Goal: Information Seeking & Learning: Compare options

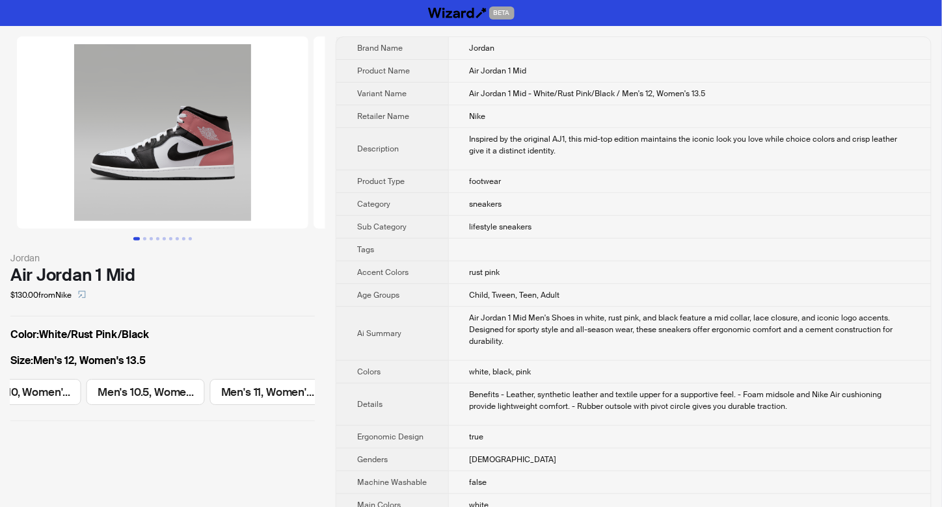
scroll to position [0, 1226]
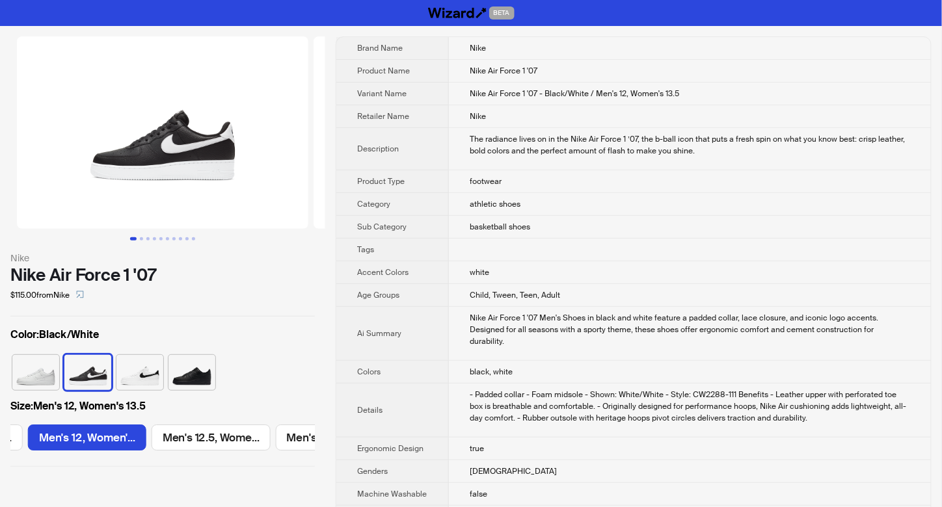
scroll to position [0, 2099]
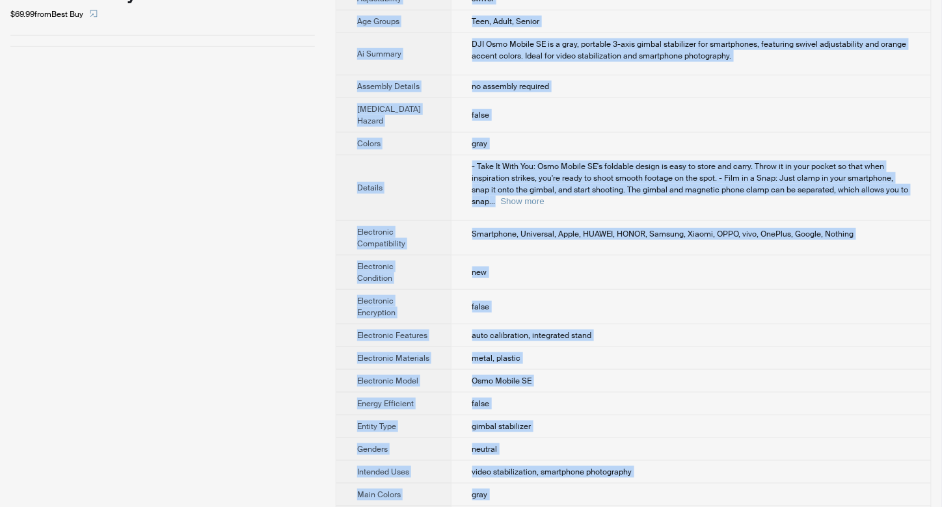
scroll to position [555, 0]
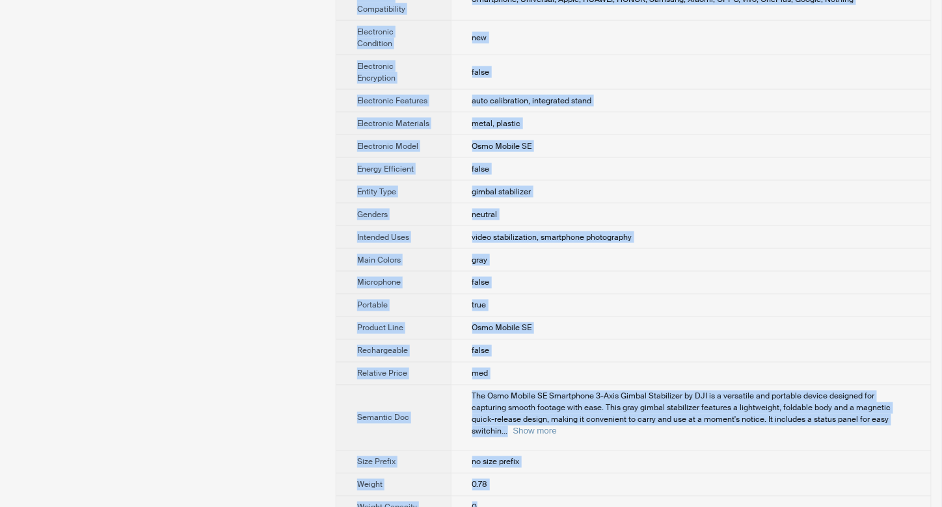
drag, startPoint x: 460, startPoint y: 44, endPoint x: 537, endPoint y: 486, distance: 448.1
click at [537, 486] on tbody "Brand Name DJI Product Name DJI - Osmo Mobile SE Smartphone 3-Axis Gimbal Stabi…" at bounding box center [633, 0] width 594 height 1037
copy tbody "DJI Product Name DJI - Osmo Mobile SE Smartphone 3-Axis Gimbal Stabilizer - Gra…"
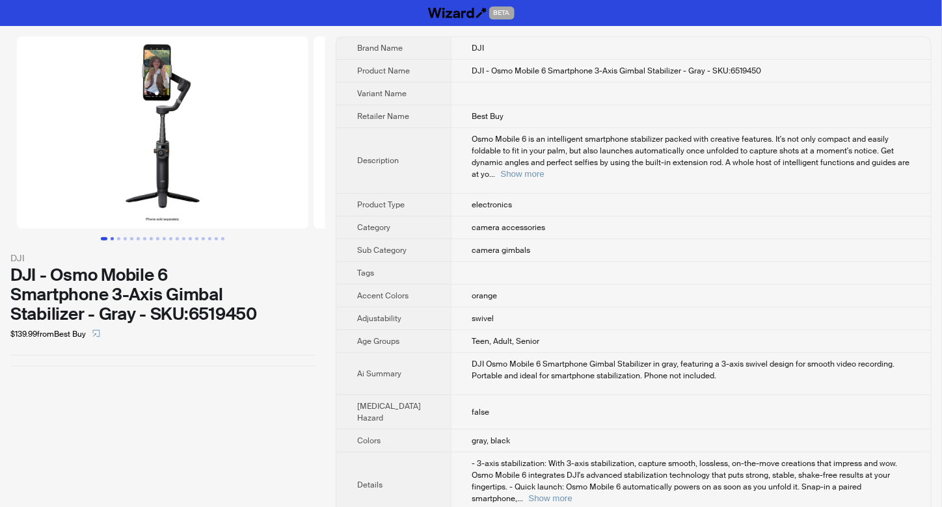
click at [111, 237] on button "Go to slide 2" at bounding box center [112, 238] width 3 height 3
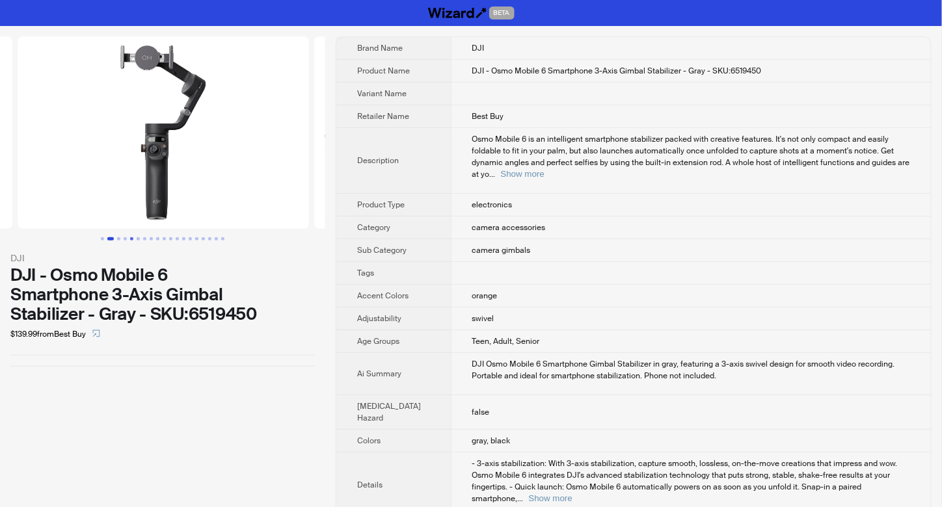
click at [130, 239] on button "Go to slide 5" at bounding box center [131, 238] width 3 height 3
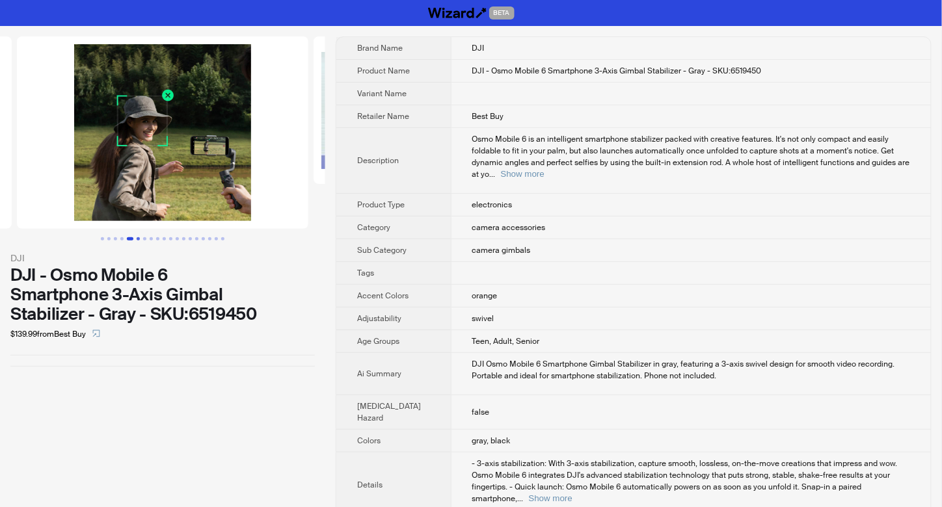
click at [138, 239] on button "Go to slide 6" at bounding box center [138, 238] width 3 height 3
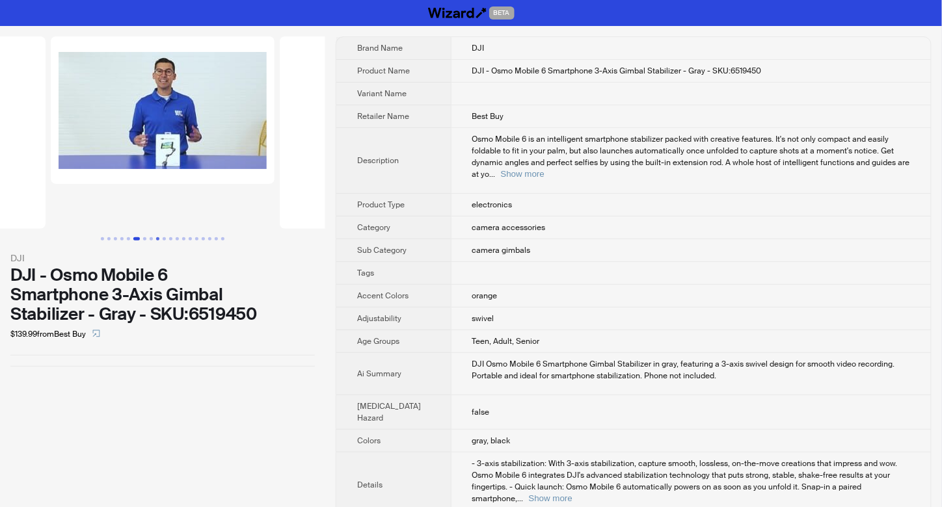
click at [156, 239] on button "Go to slide 9" at bounding box center [157, 238] width 3 height 3
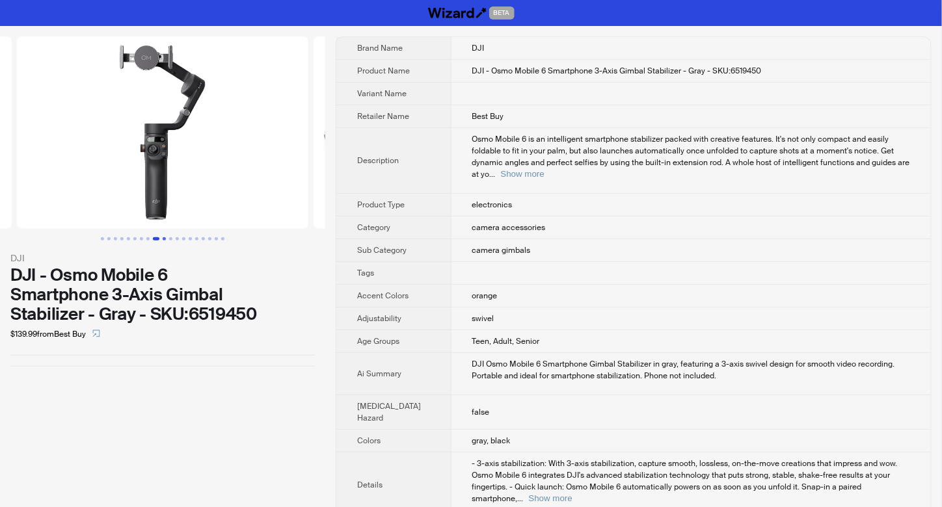
click at [163, 239] on button "Go to slide 10" at bounding box center [164, 238] width 3 height 3
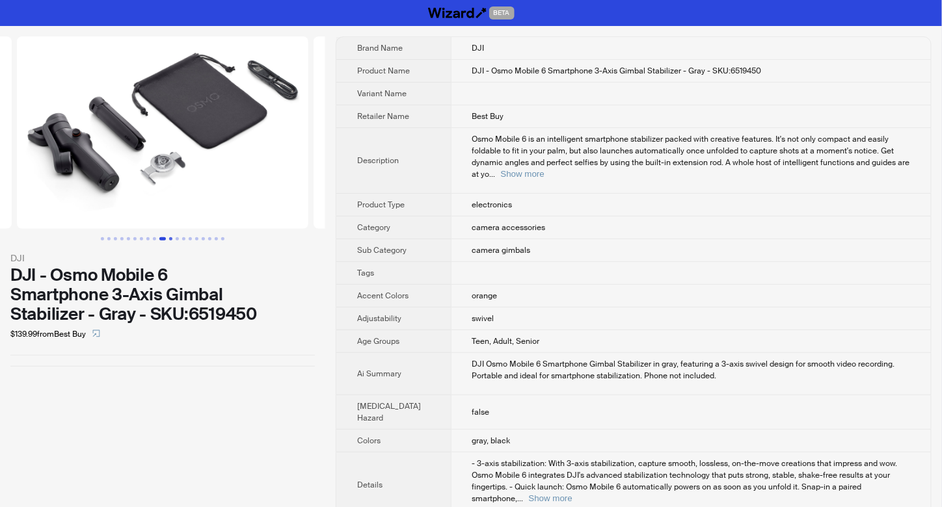
click at [169, 239] on button "Go to slide 11" at bounding box center [170, 238] width 3 height 3
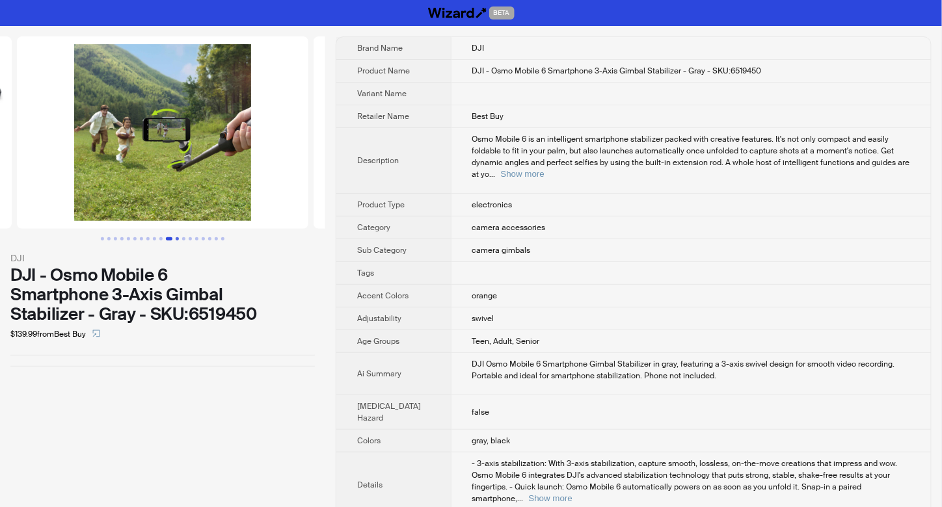
click at [179, 239] on button "Go to slide 12" at bounding box center [177, 238] width 3 height 3
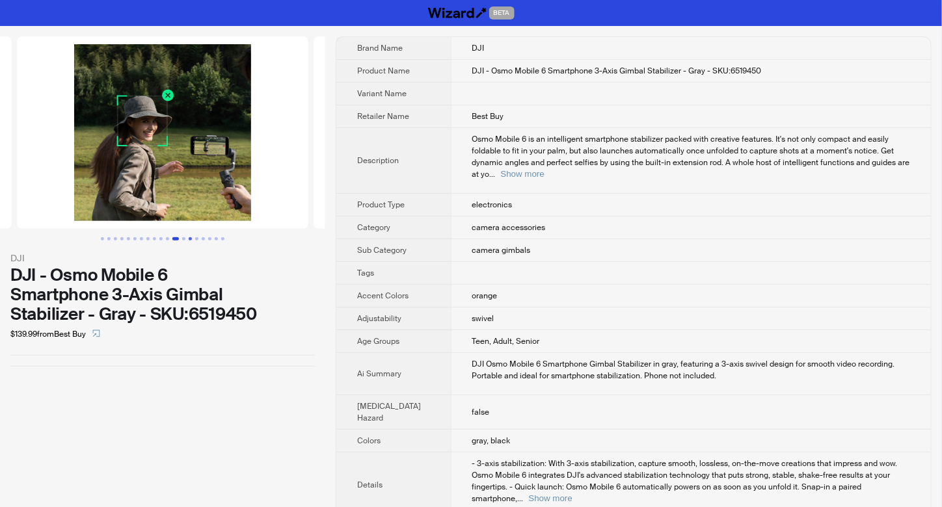
click at [191, 238] on button "Go to slide 14" at bounding box center [190, 238] width 3 height 3
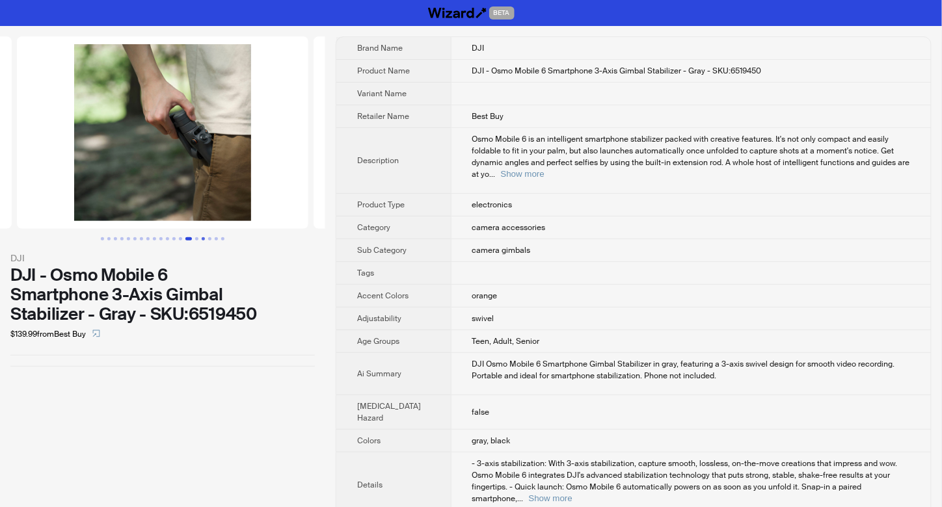
click at [202, 237] on button "Go to slide 16" at bounding box center [203, 238] width 3 height 3
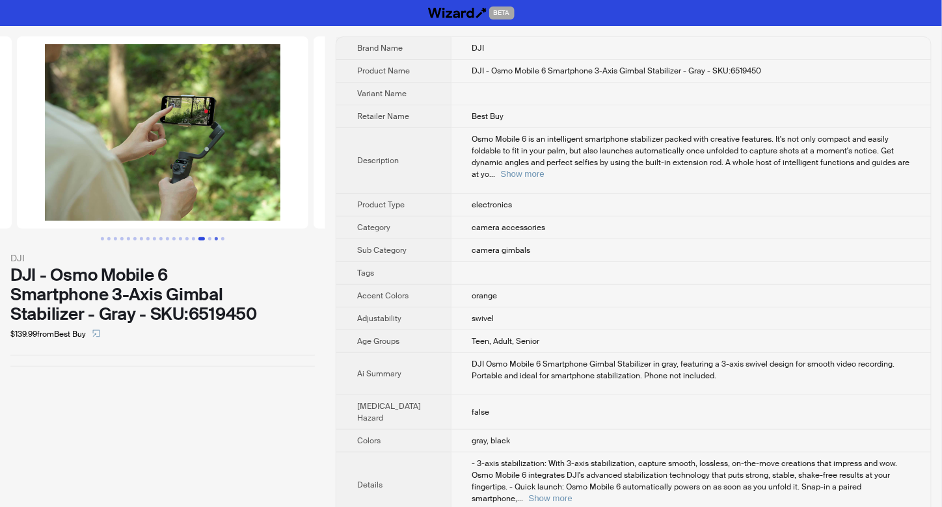
click at [215, 237] on button "Go to slide 18" at bounding box center [216, 238] width 3 height 3
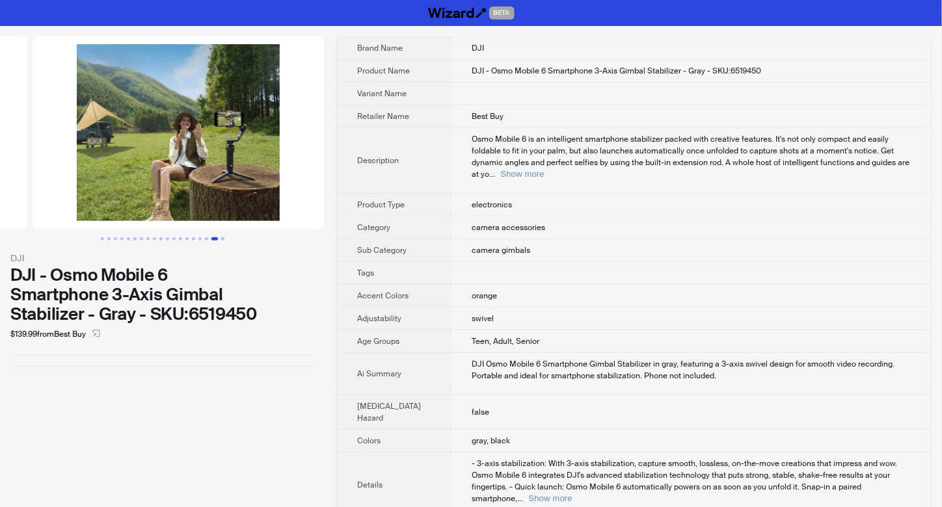
scroll to position [0, 4974]
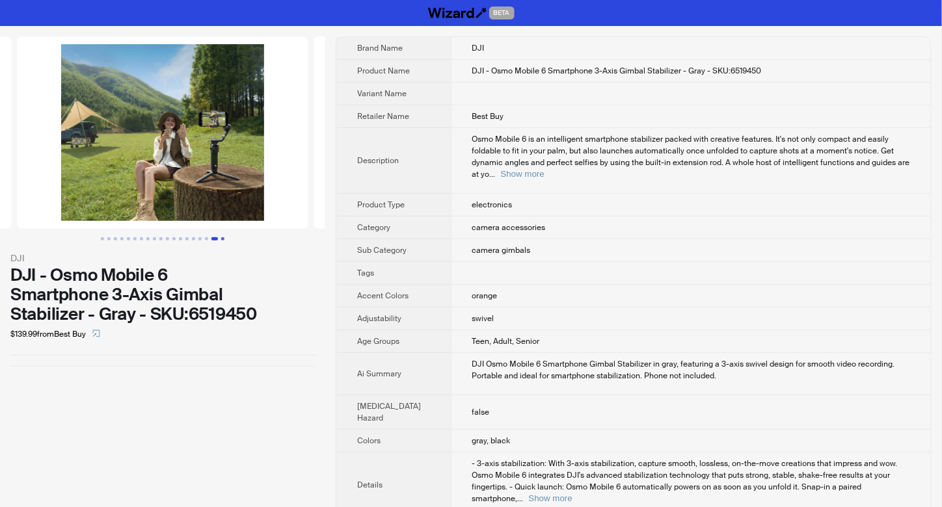
click at [221, 237] on button "Go to slide 19" at bounding box center [222, 238] width 3 height 3
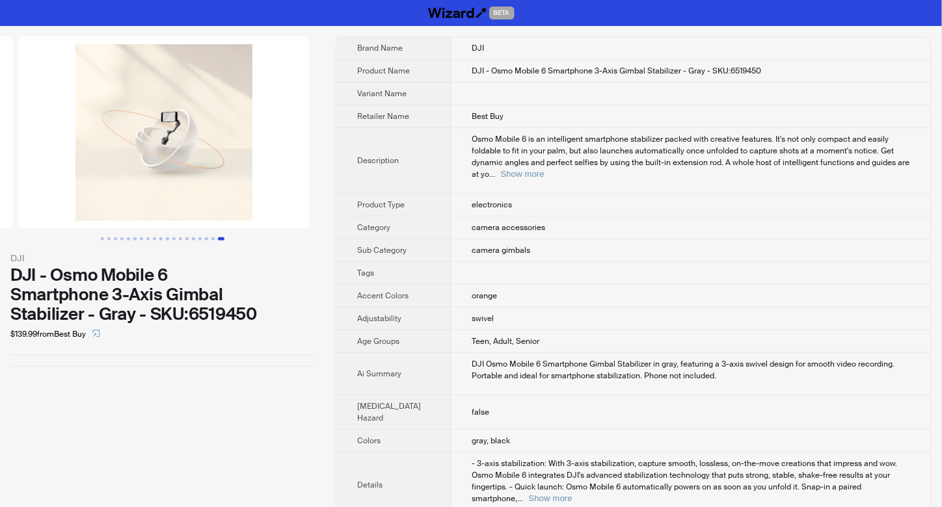
scroll to position [0, 5270]
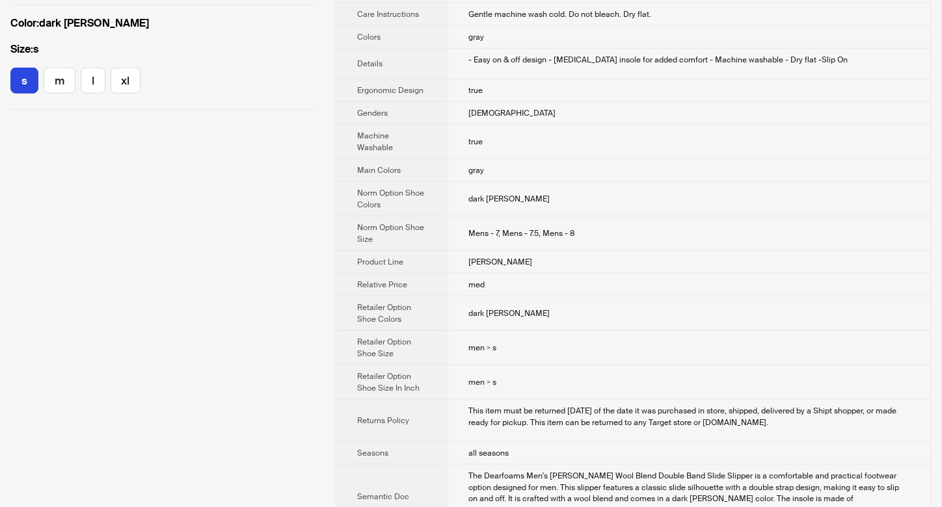
scroll to position [347, 0]
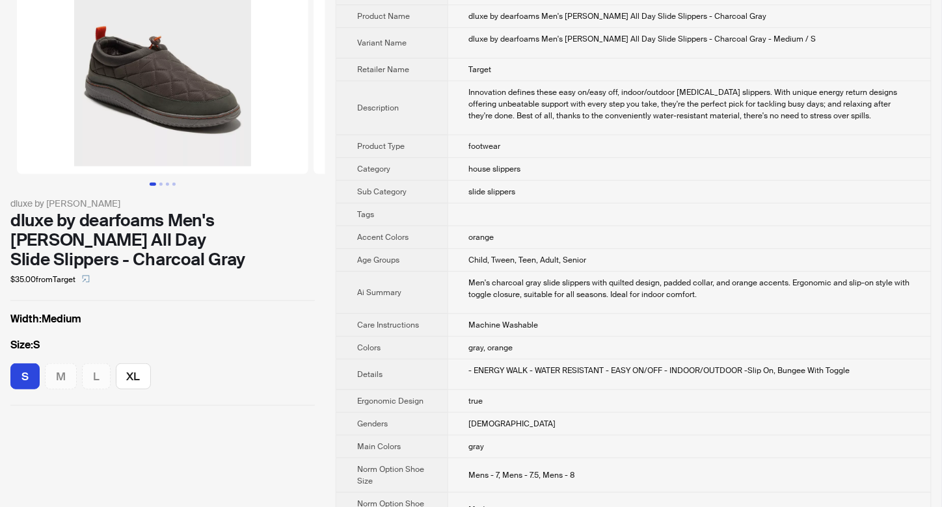
scroll to position [260, 0]
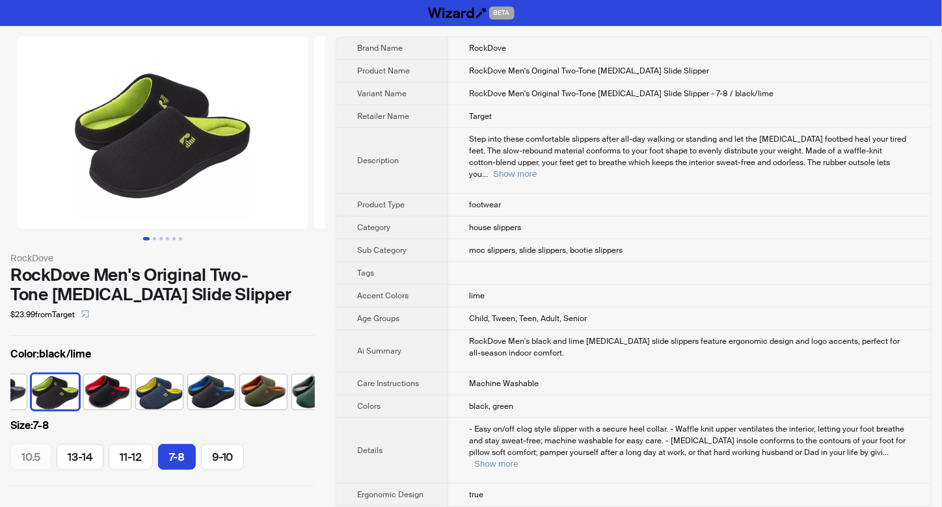
scroll to position [0, 33]
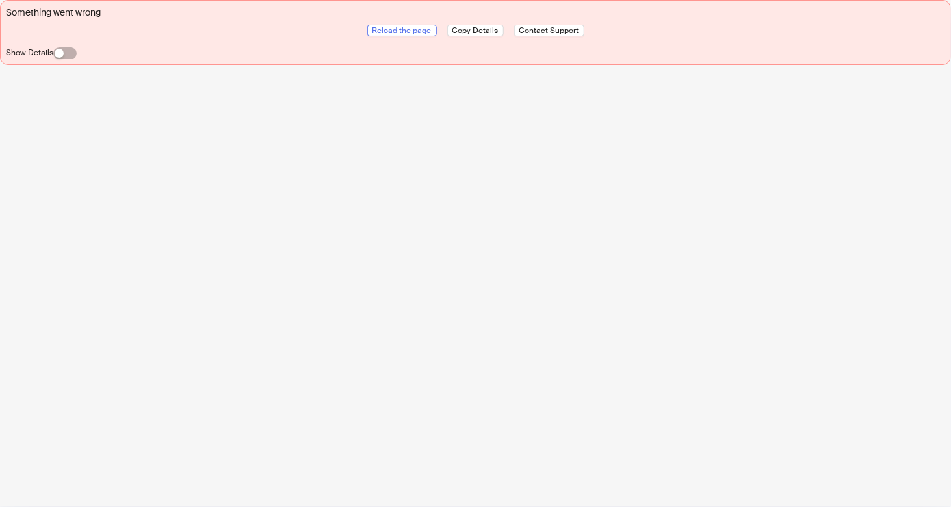
click at [407, 29] on span "Reload the page" at bounding box center [402, 30] width 59 height 10
click at [415, 33] on span "Reload the page" at bounding box center [402, 30] width 59 height 10
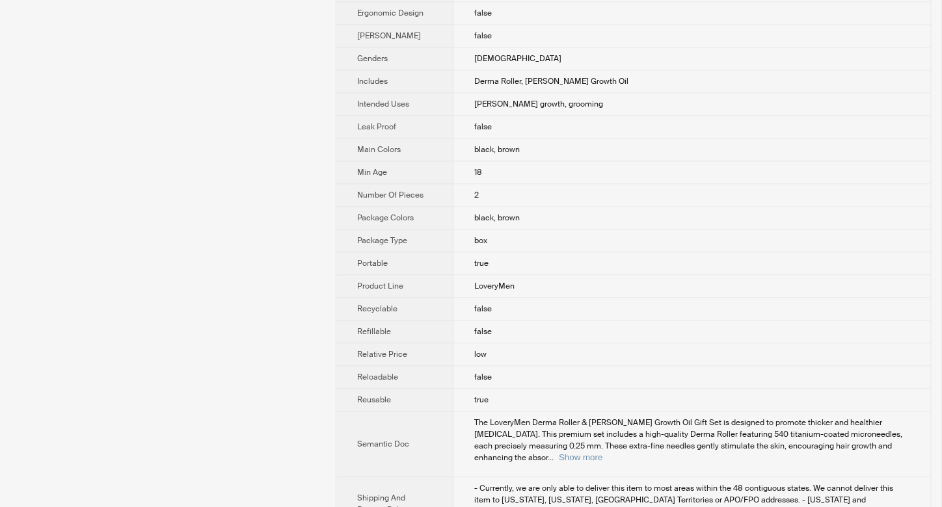
scroll to position [912, 0]
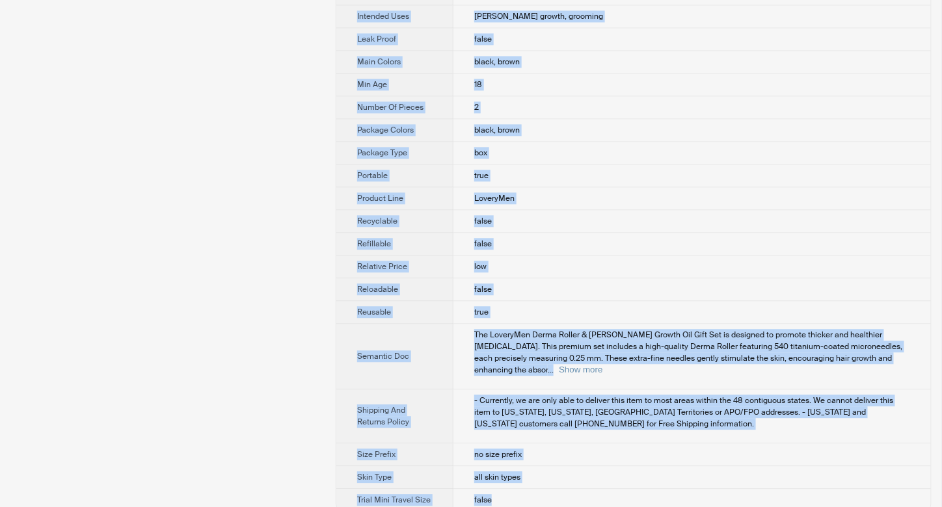
drag, startPoint x: 452, startPoint y: 47, endPoint x: 512, endPoint y: 487, distance: 444.4
copy tbody "Lovevery Product Name 2-Pc. LoveryMen Derma Roller & Beard Growth Oil Gift Set …"
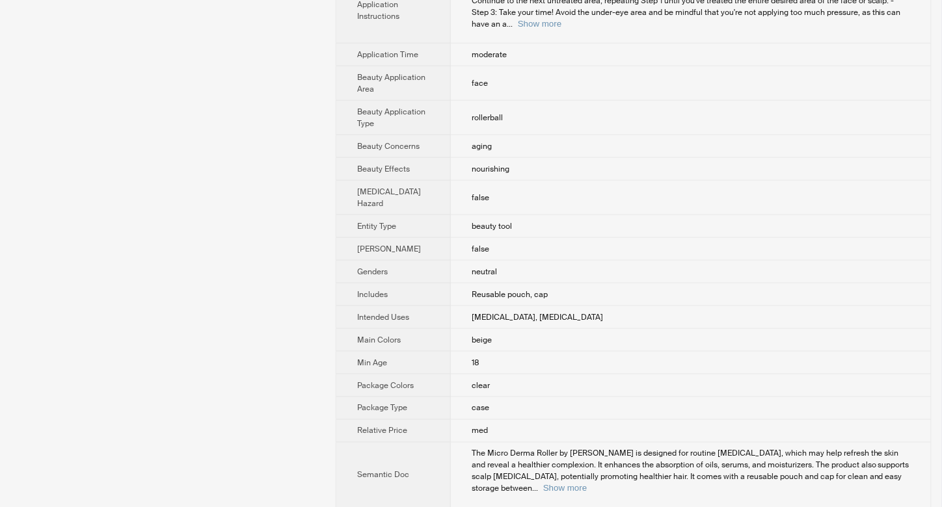
scroll to position [533, 0]
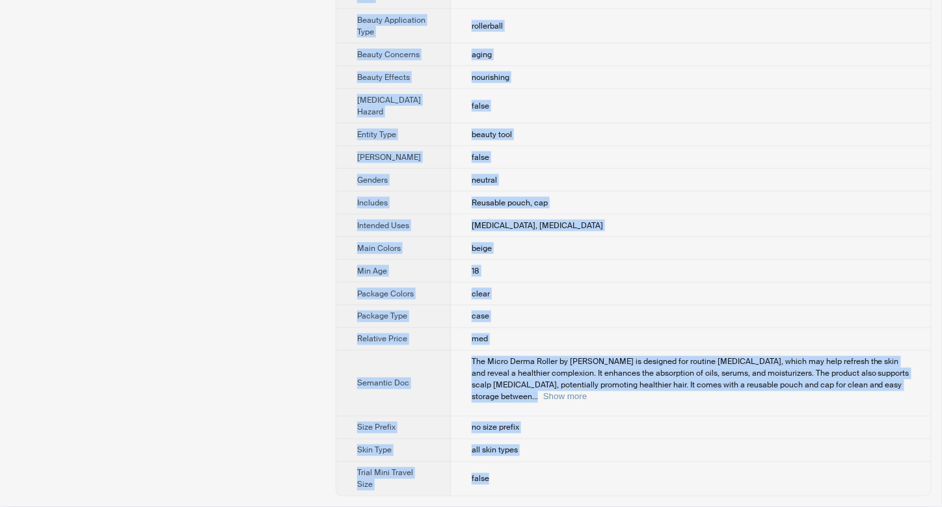
drag, startPoint x: 451, startPoint y: 46, endPoint x: 515, endPoint y: 492, distance: 451.3
click at [515, 492] on tbody "Brand Name Kitsch Product Name Micro Derma Roller Variant Name Retailer Name Ul…" at bounding box center [633, 6] width 594 height 979
copy tbody "Kitsch Product Name Micro Derma Roller Variant Name Retailer Name Ulta Beauty D…"
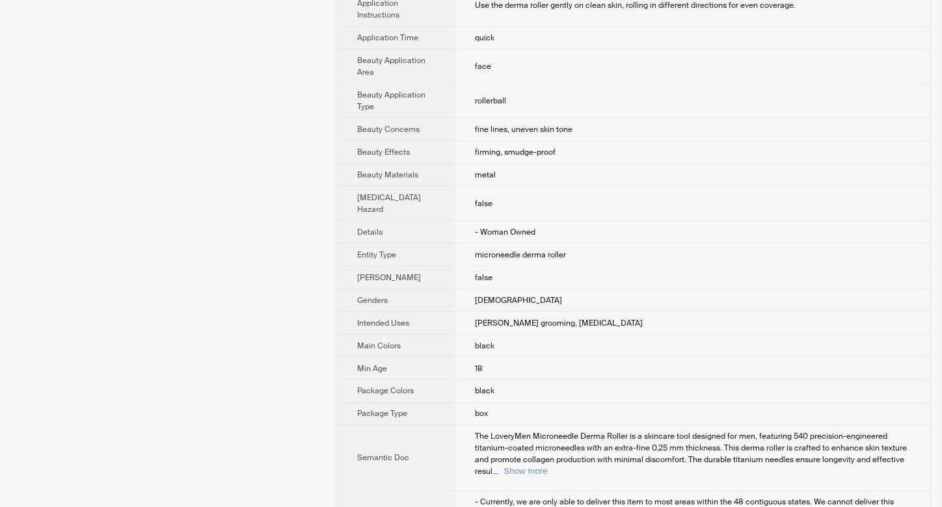
scroll to position [521, 0]
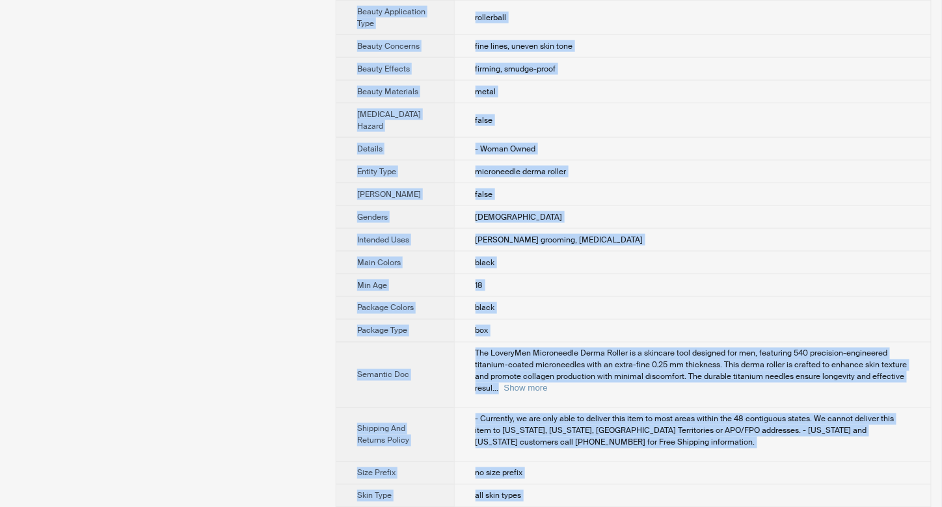
drag, startPoint x: 455, startPoint y: 43, endPoint x: 492, endPoint y: 488, distance: 446.9
click at [492, 488] on tbody "Brand Name Lovevery Product Name LoveryMen Microneedle Derma Roller Variant Nam…" at bounding box center [633, 23] width 594 height 1014
copy tbody "Lovevery Product Name LoveryMen Microneedle Derma Roller Variant Name Retailer …"
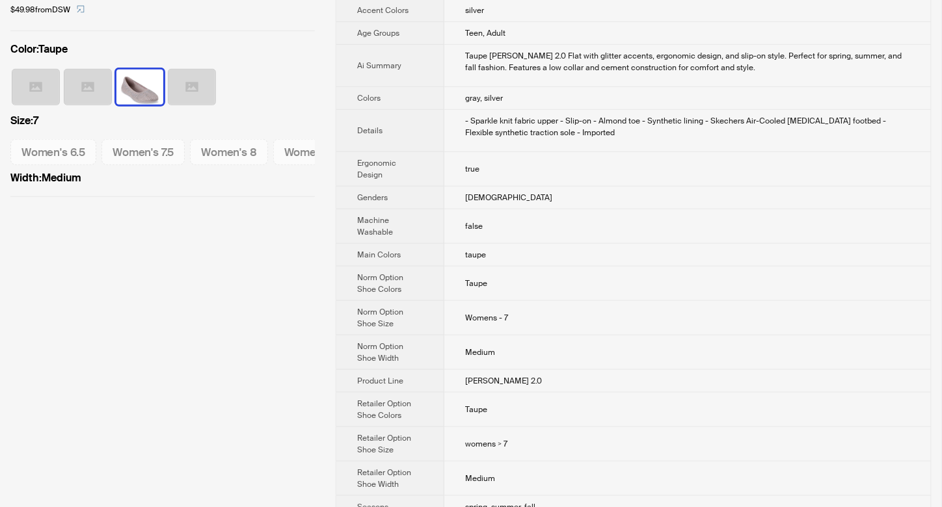
scroll to position [347, 0]
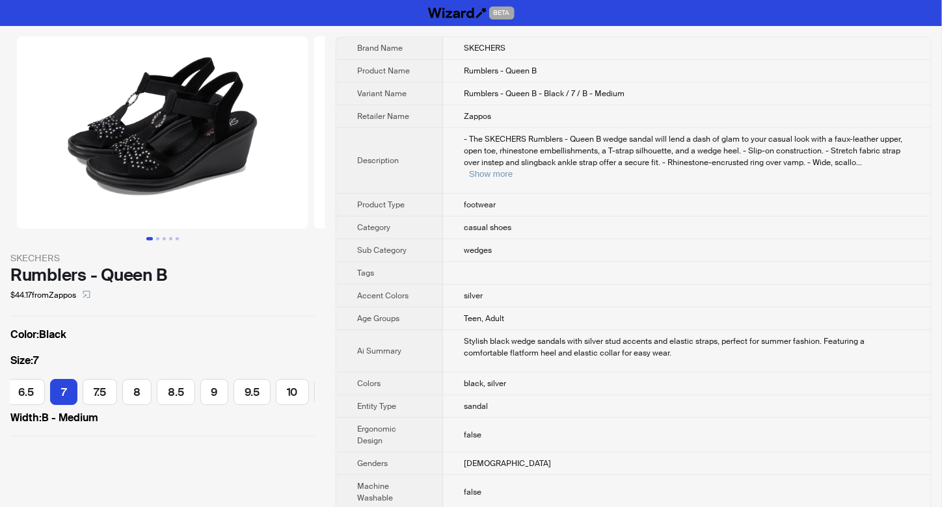
scroll to position [0, 95]
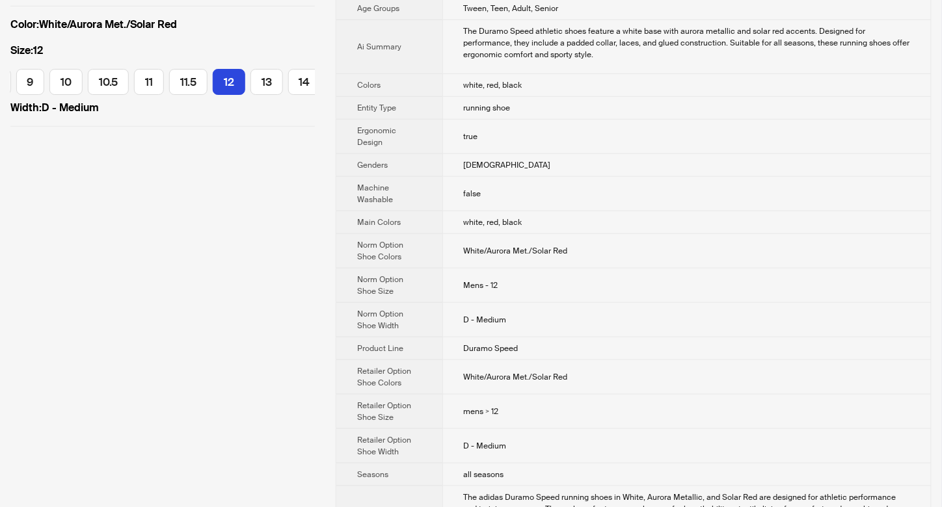
scroll to position [347, 0]
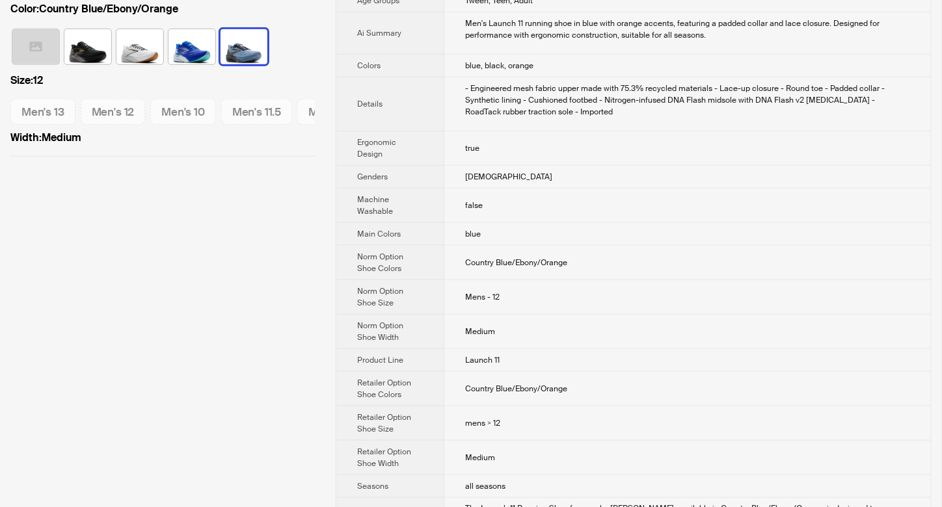
scroll to position [347, 0]
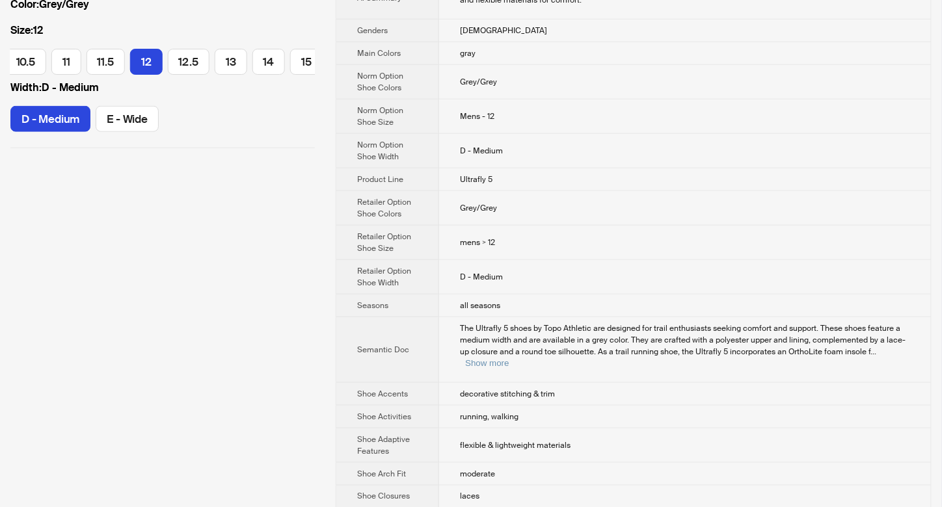
scroll to position [347, 0]
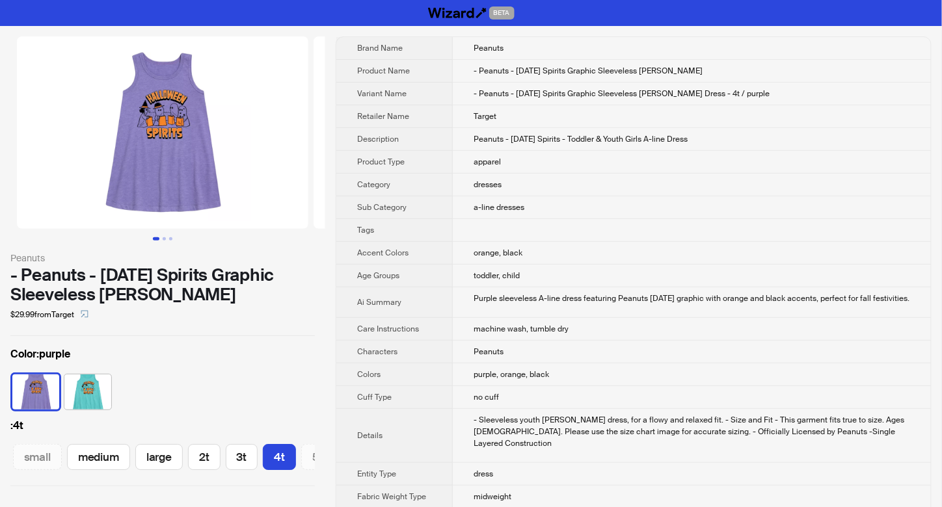
scroll to position [0, 37]
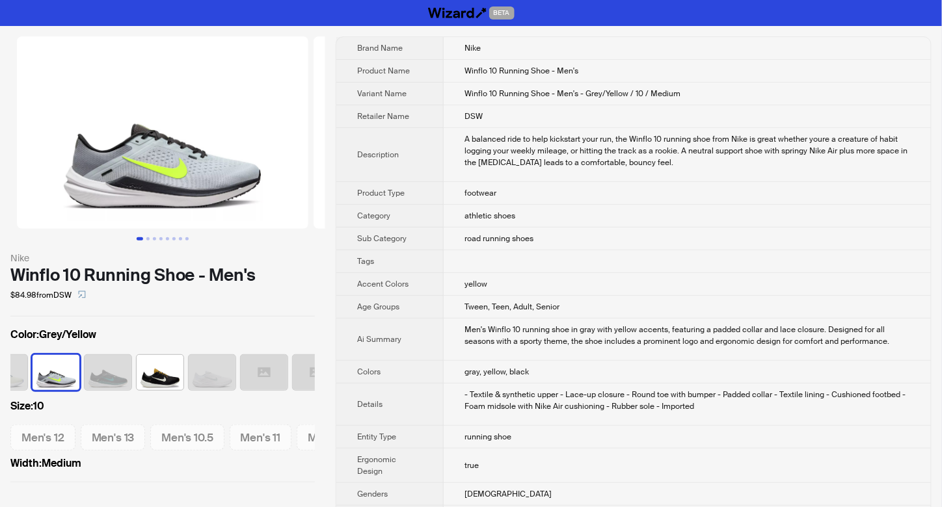
scroll to position [0, 137]
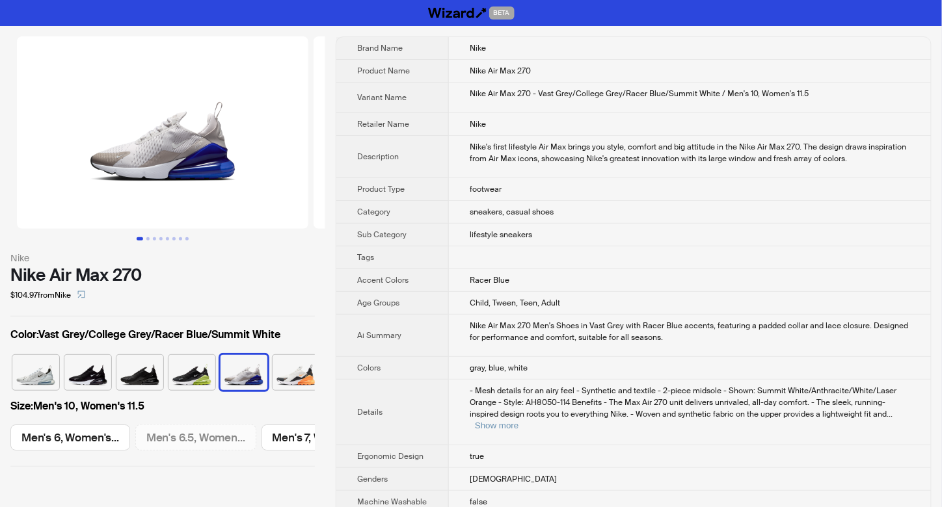
scroll to position [0, 977]
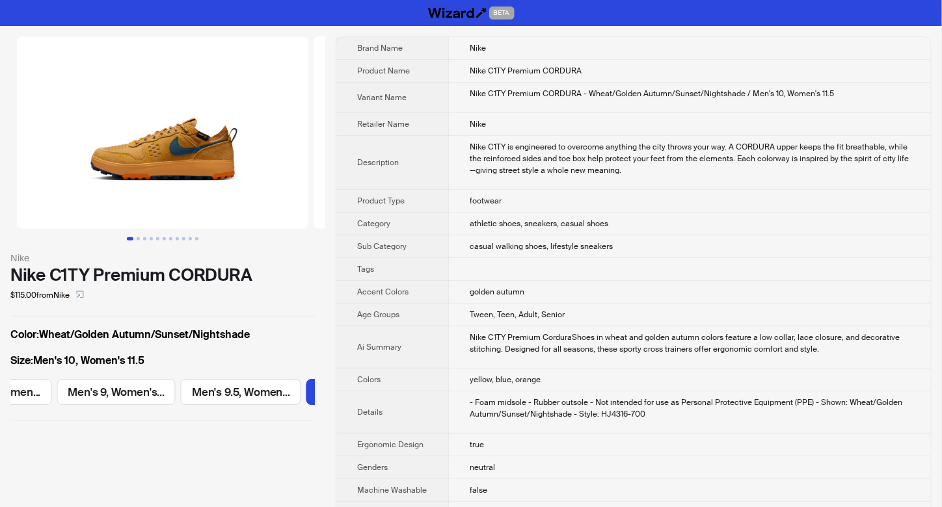
scroll to position [0, 977]
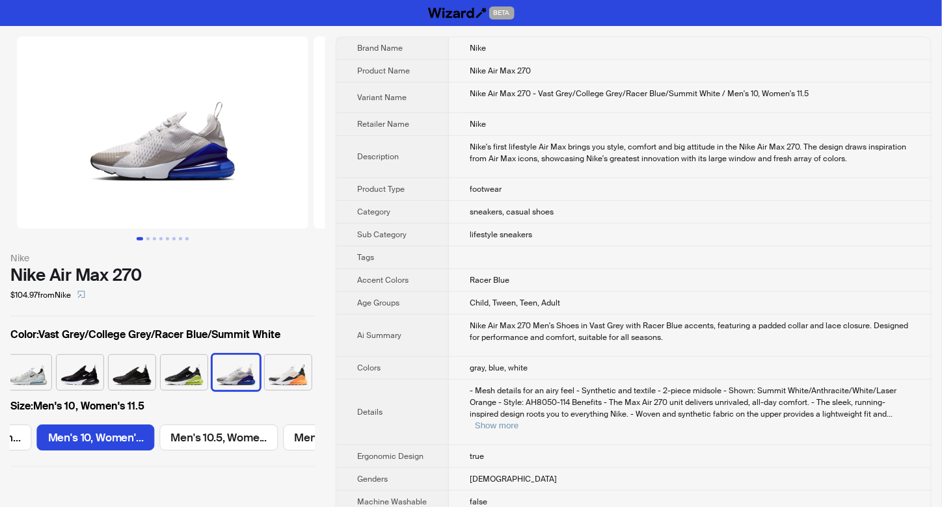
scroll to position [0, 977]
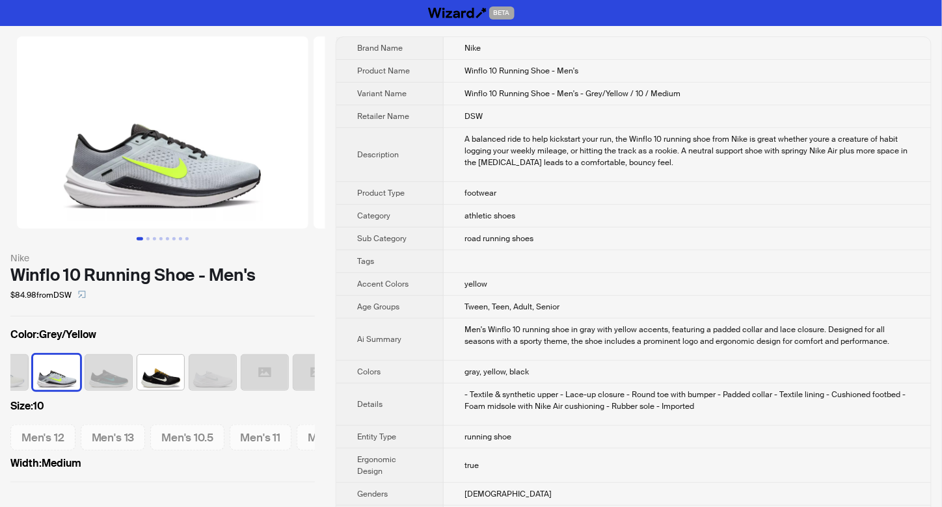
scroll to position [0, 137]
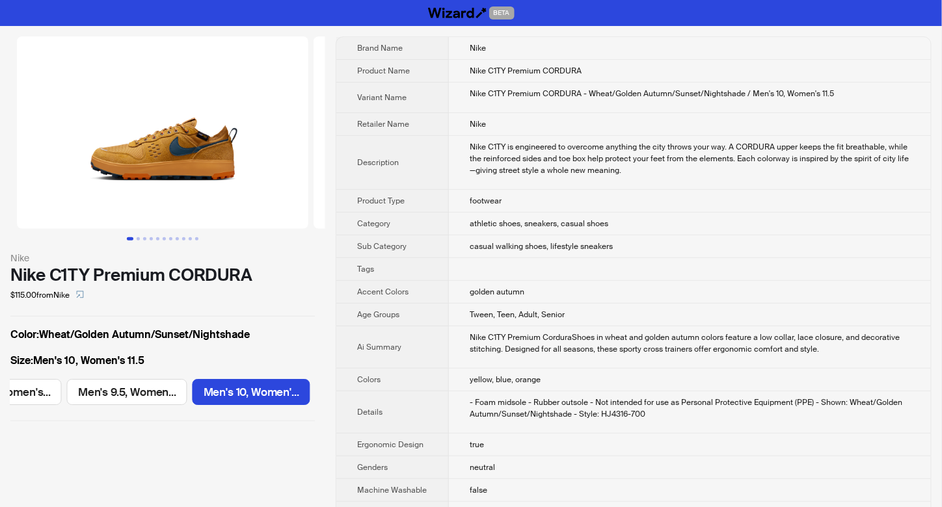
scroll to position [0, 977]
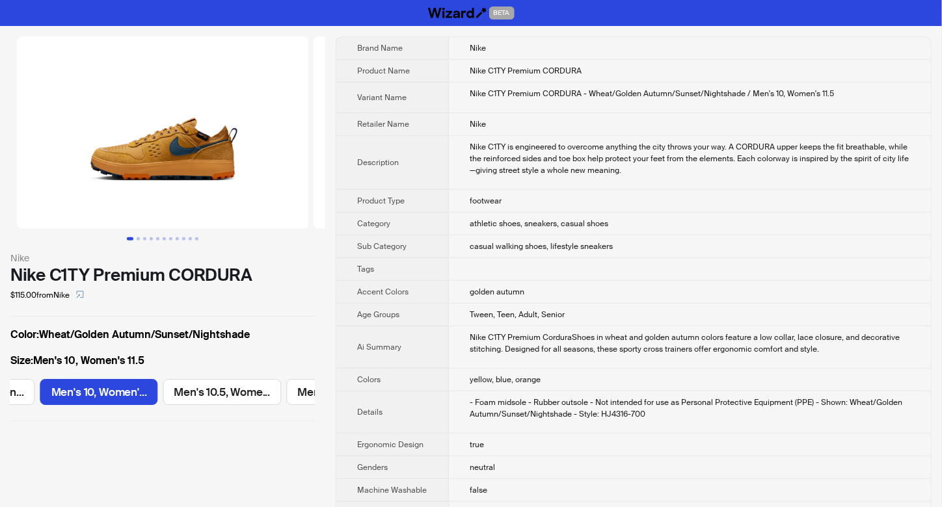
scroll to position [0, 977]
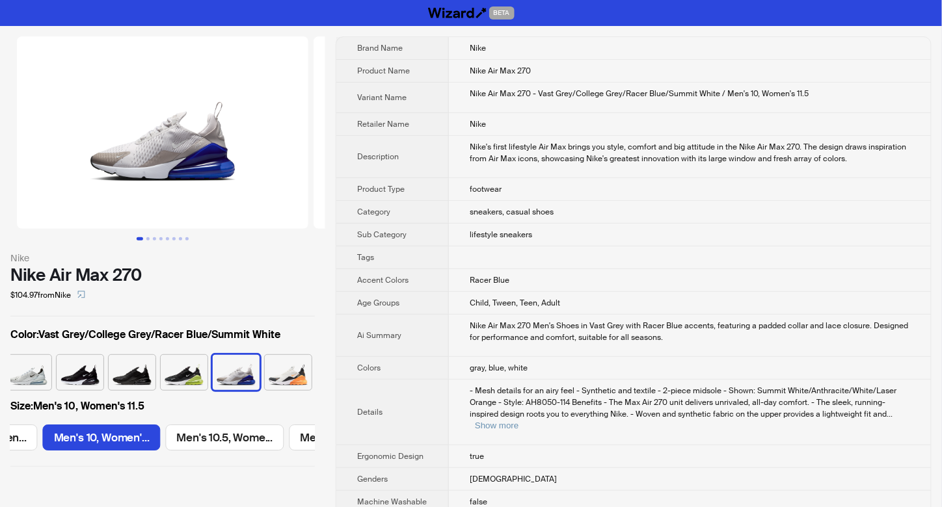
scroll to position [0, 977]
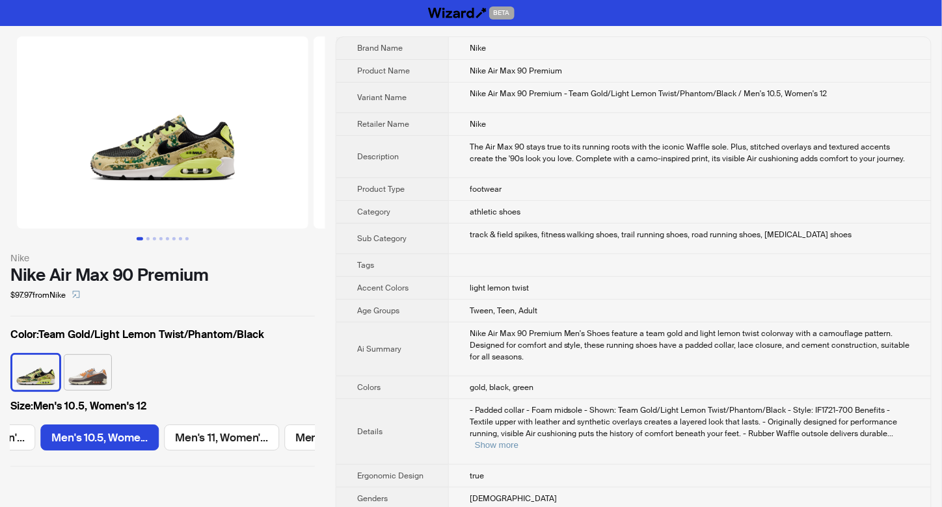
scroll to position [0, 1101]
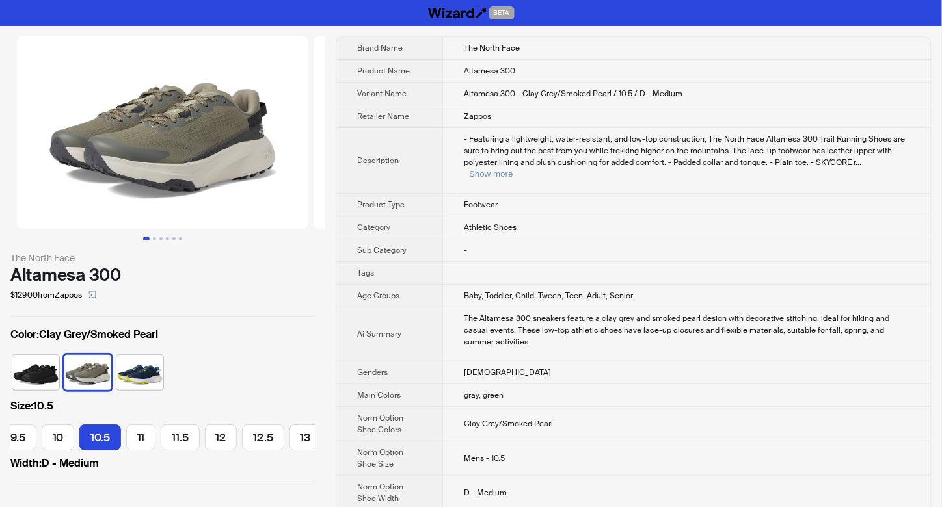
scroll to position [0, 160]
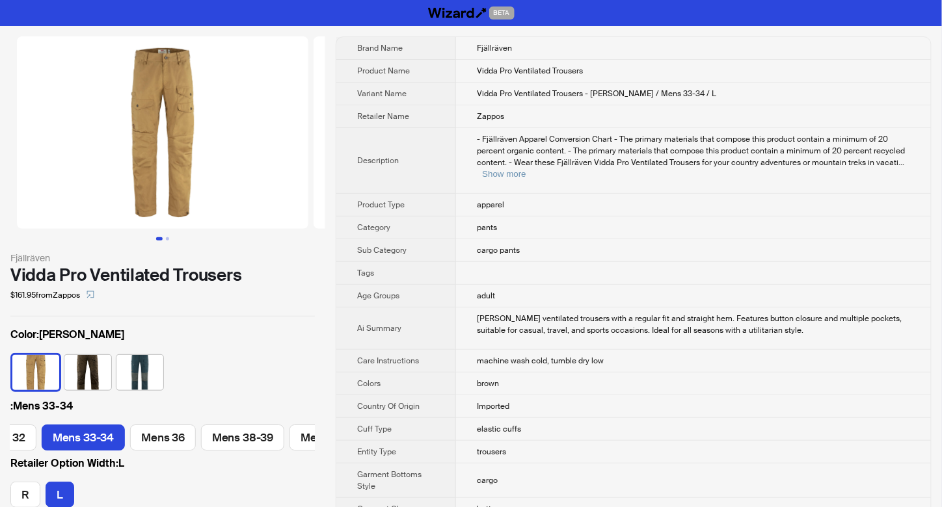
scroll to position [0, 200]
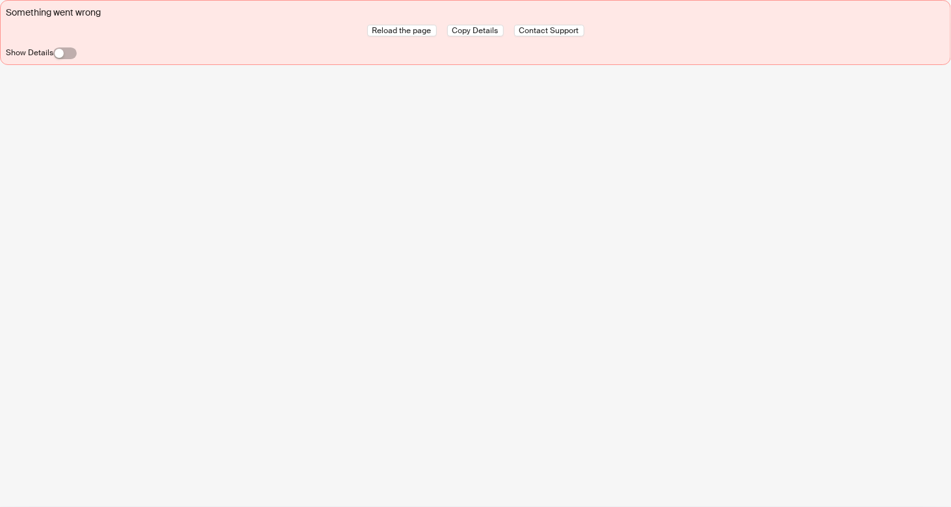
click at [401, 28] on span "Reload the page" at bounding box center [402, 30] width 59 height 10
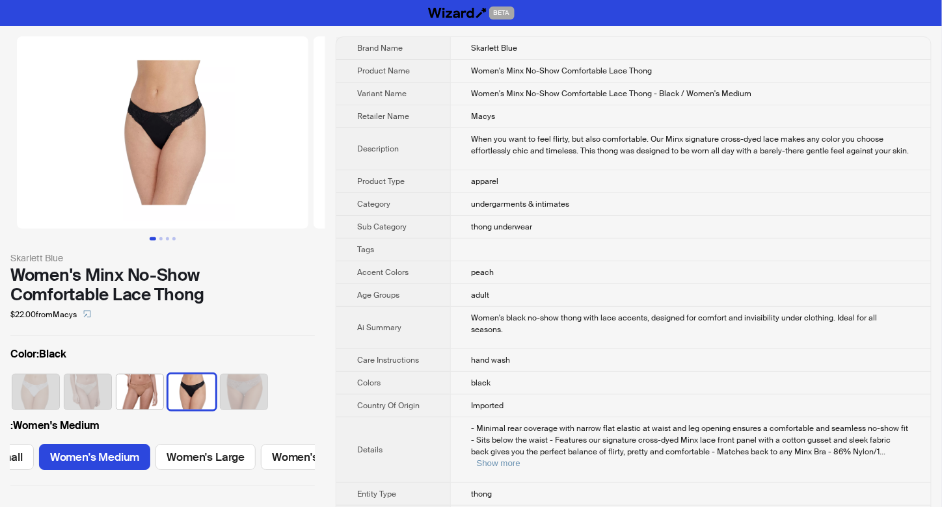
scroll to position [0, 81]
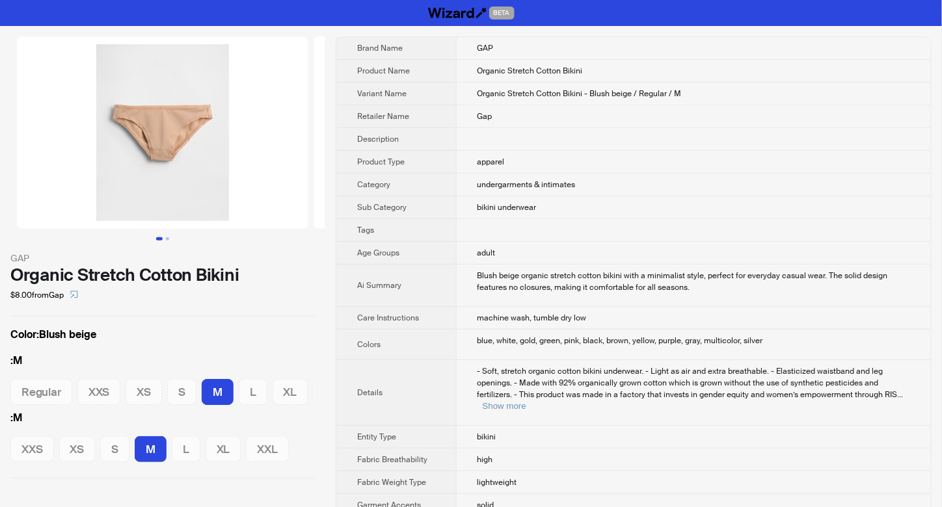
scroll to position [0, 34]
